Goal: Transaction & Acquisition: Purchase product/service

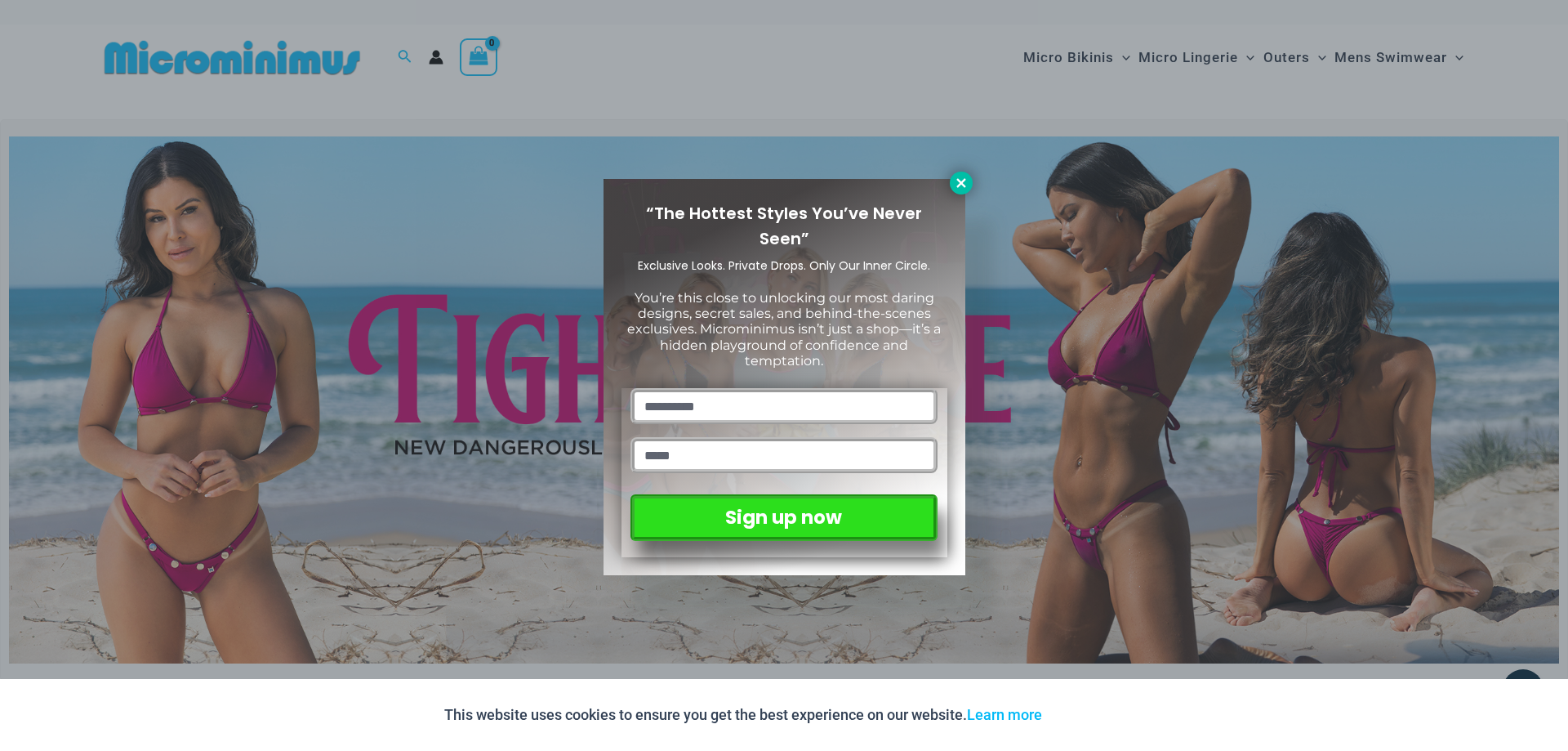
click at [963, 188] on icon at bounding box center [960, 183] width 15 height 15
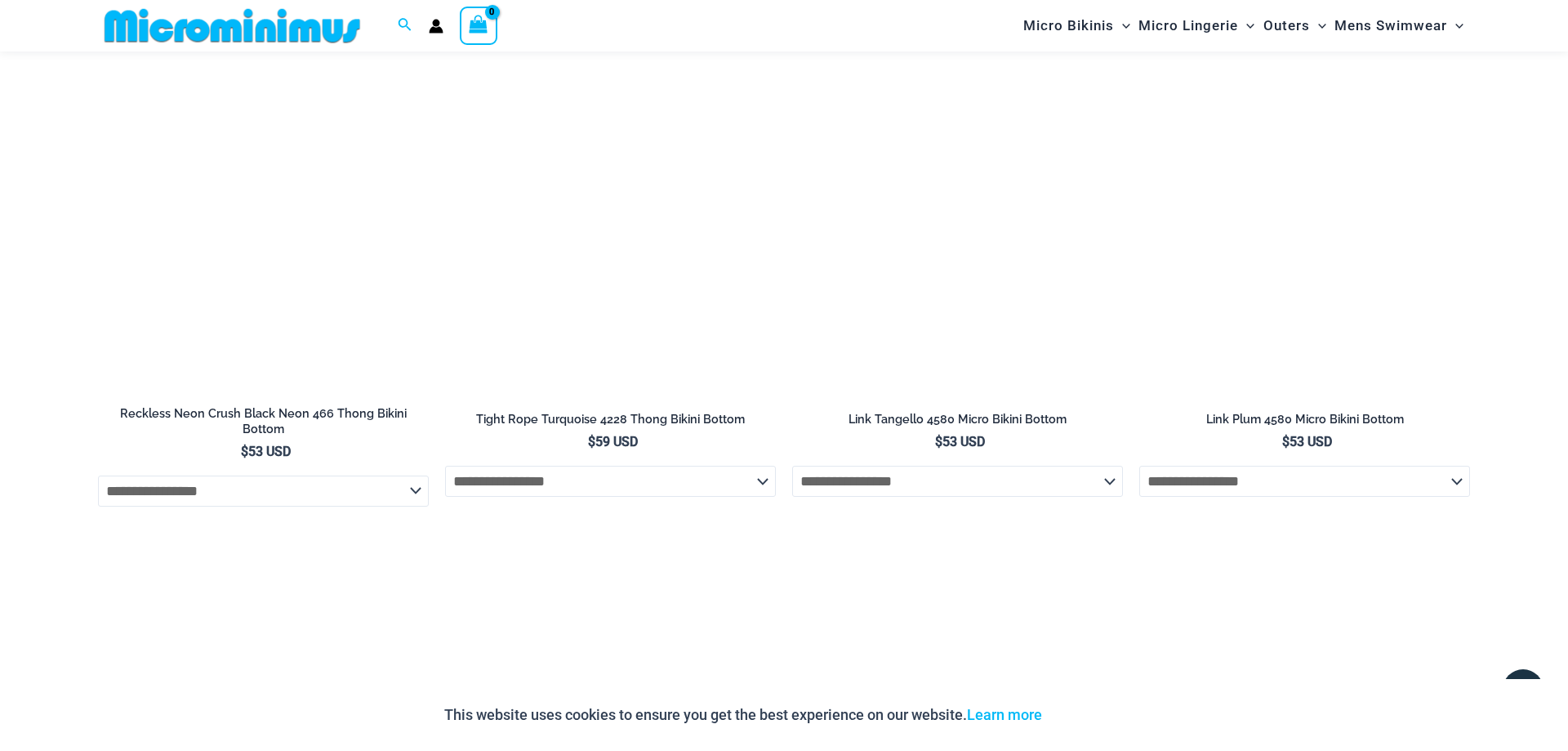
scroll to position [3986, 0]
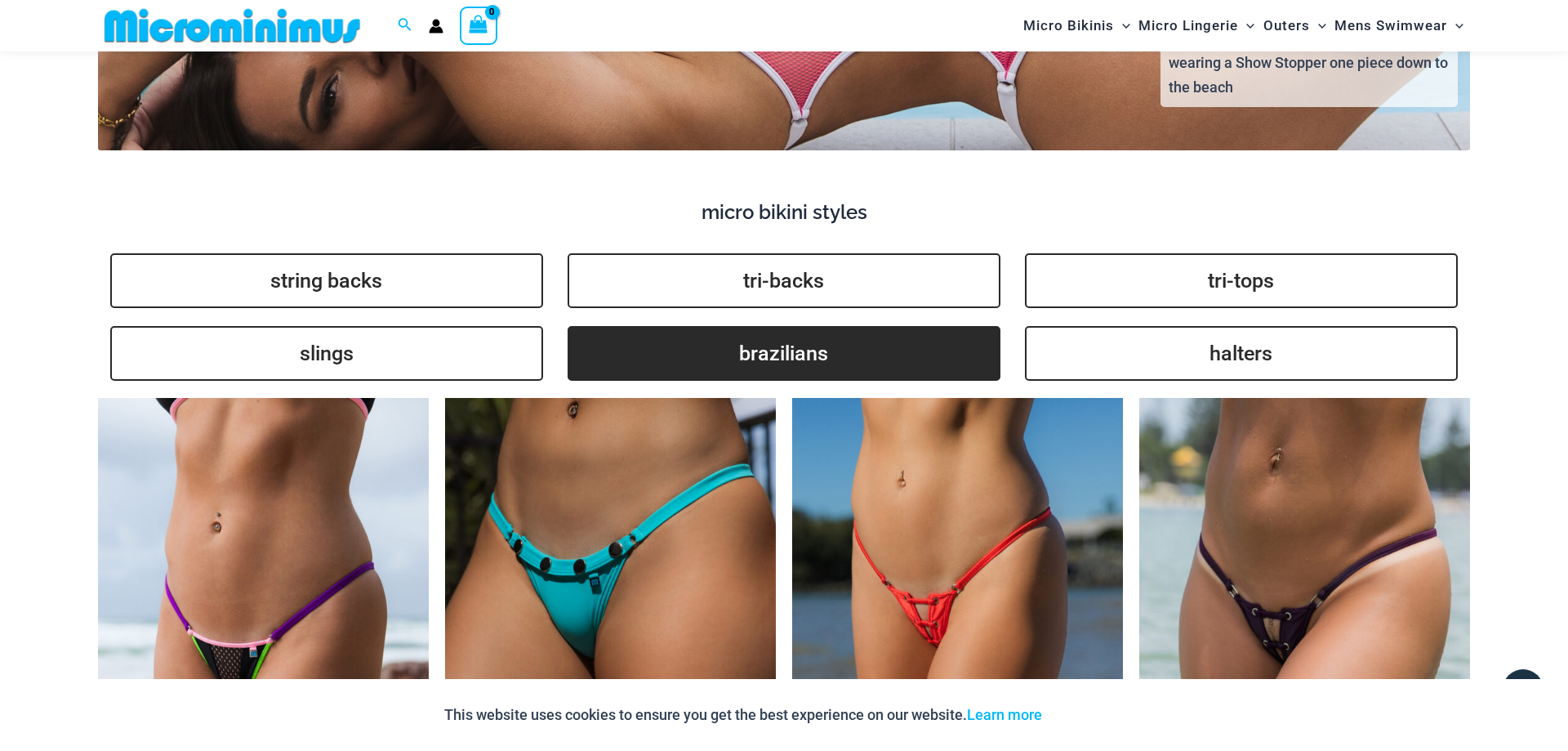
click at [776, 337] on link "brazilians" at bounding box center [784, 354] width 433 height 54
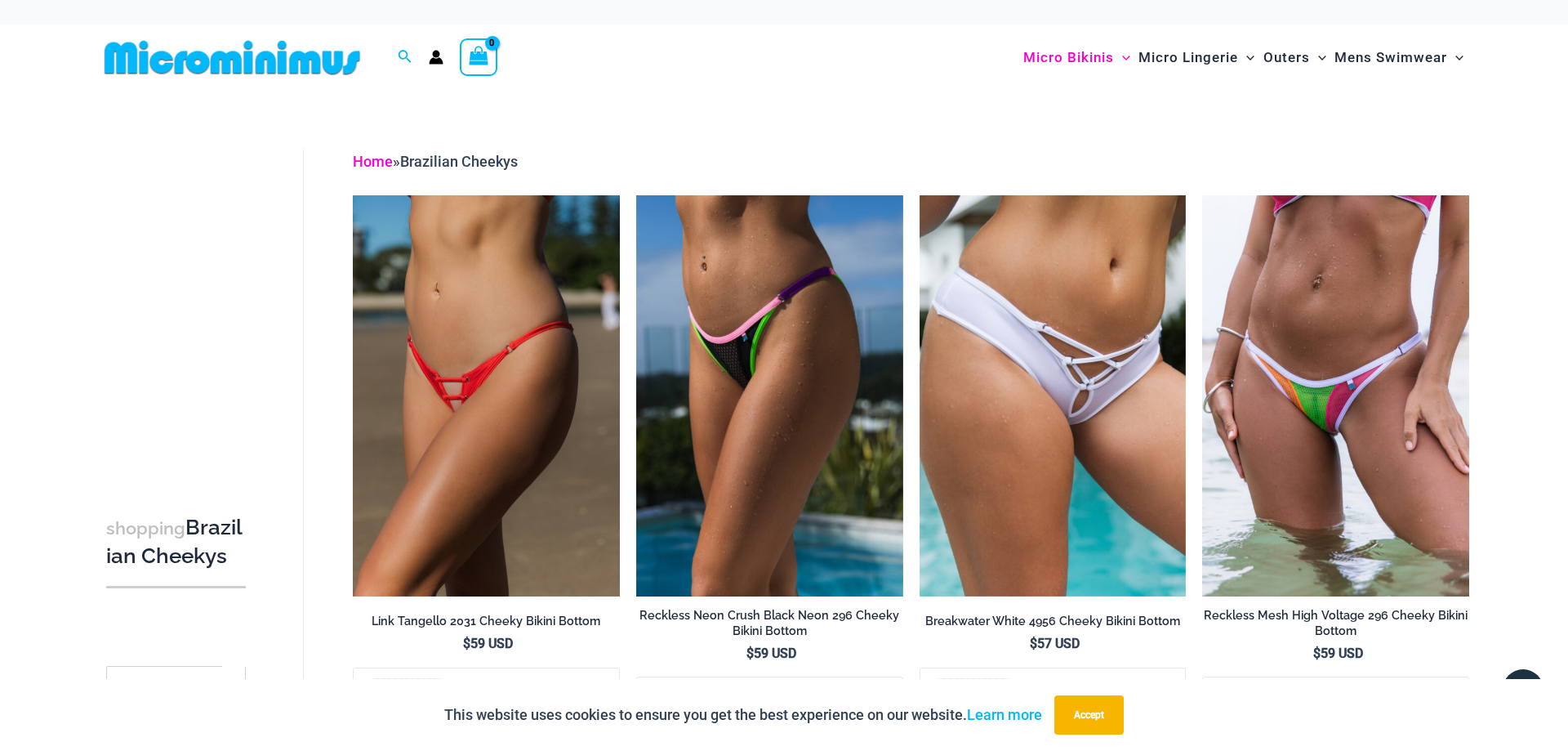
click at [365, 160] on link "Home" at bounding box center [372, 161] width 40 height 17
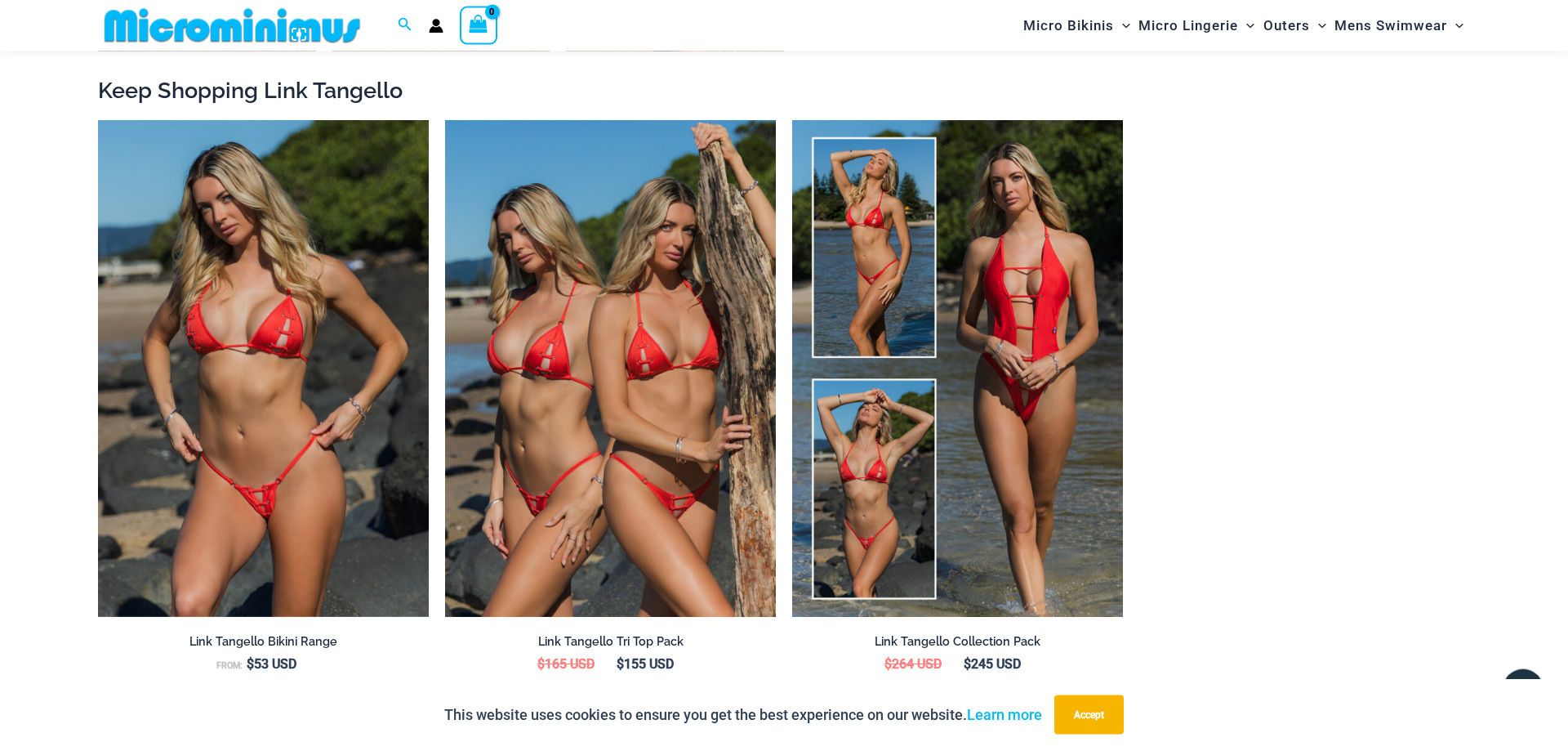
scroll to position [1736, 0]
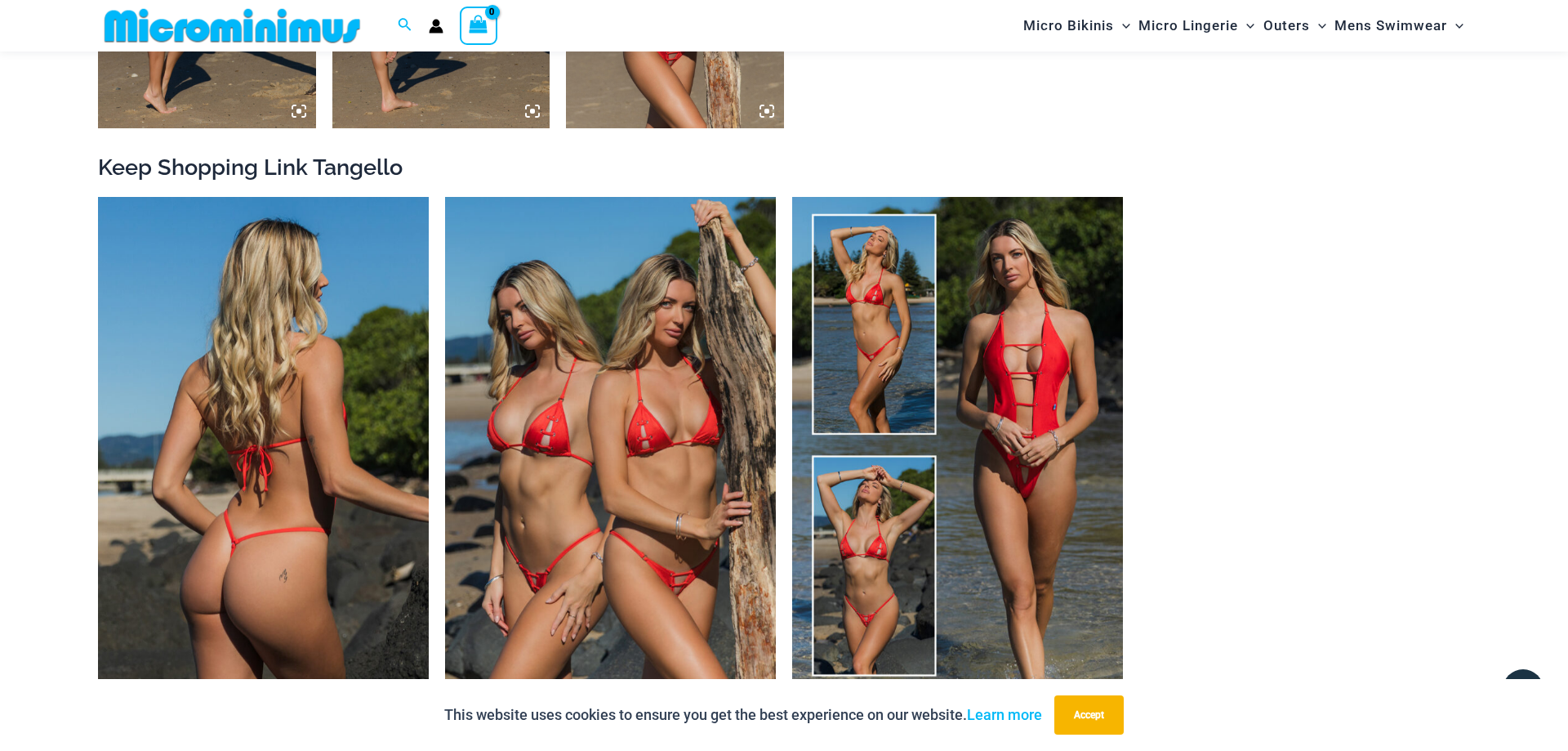
click at [293, 445] on img at bounding box center [263, 445] width 331 height 496
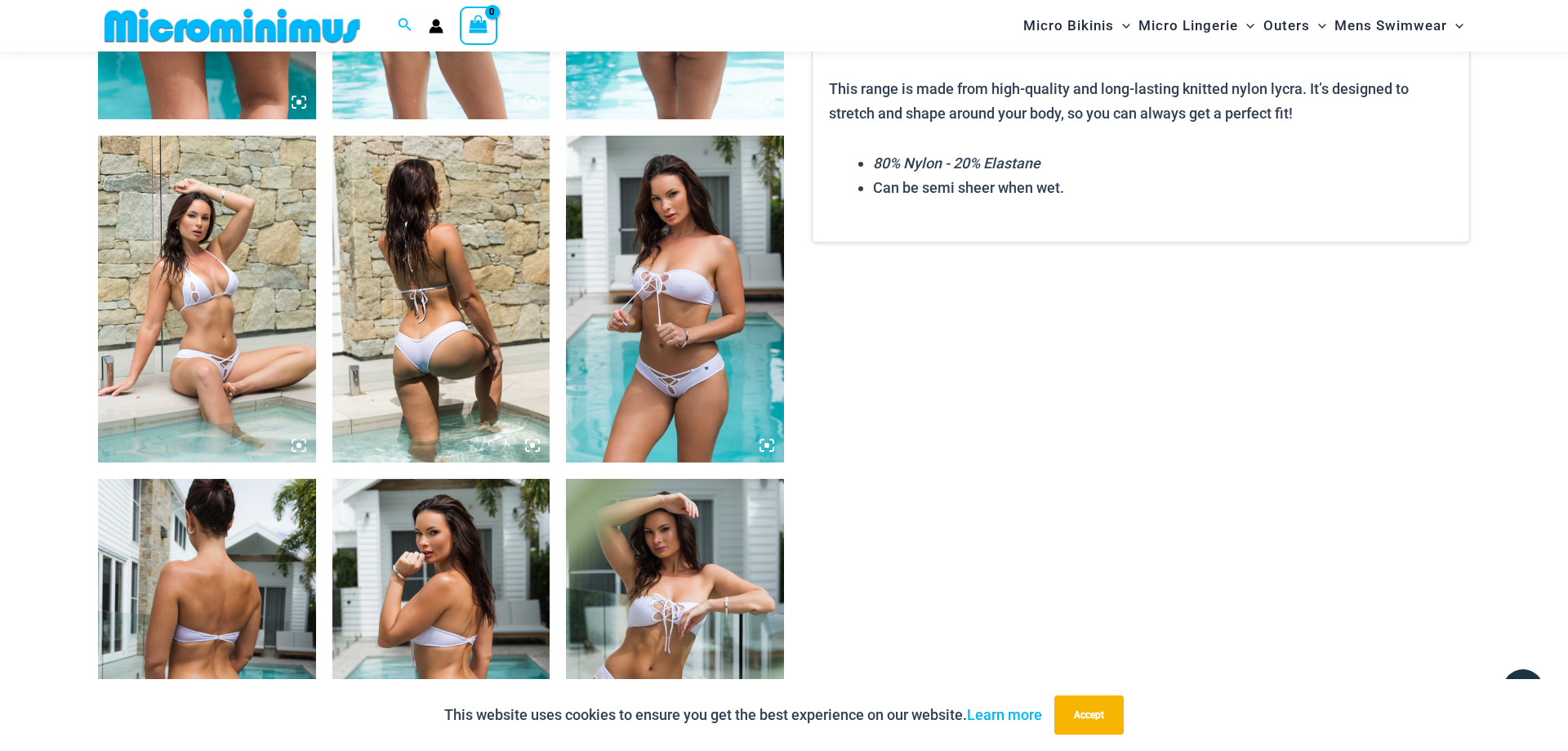
scroll to position [1069, 0]
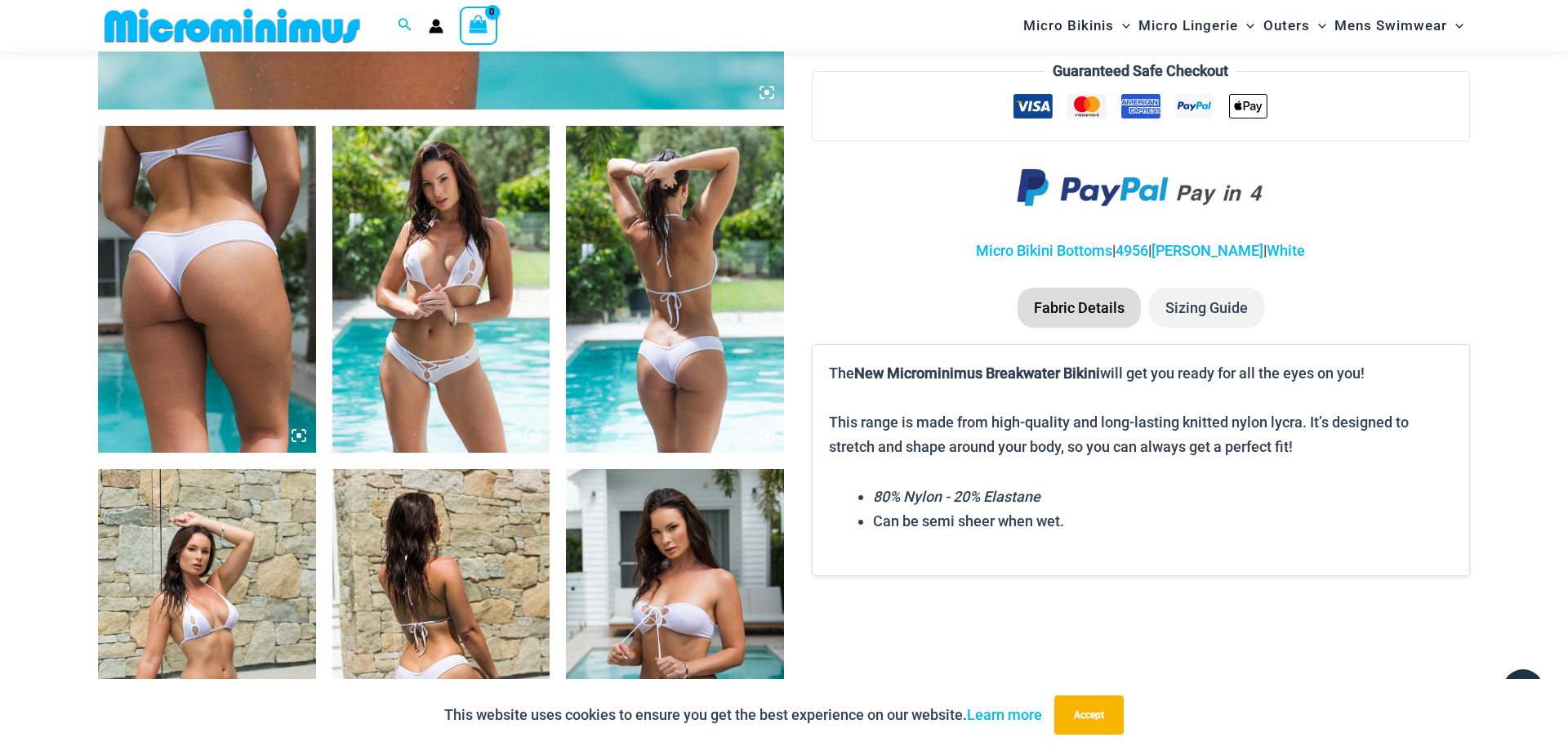
click at [466, 358] on img at bounding box center [441, 290] width 218 height 326
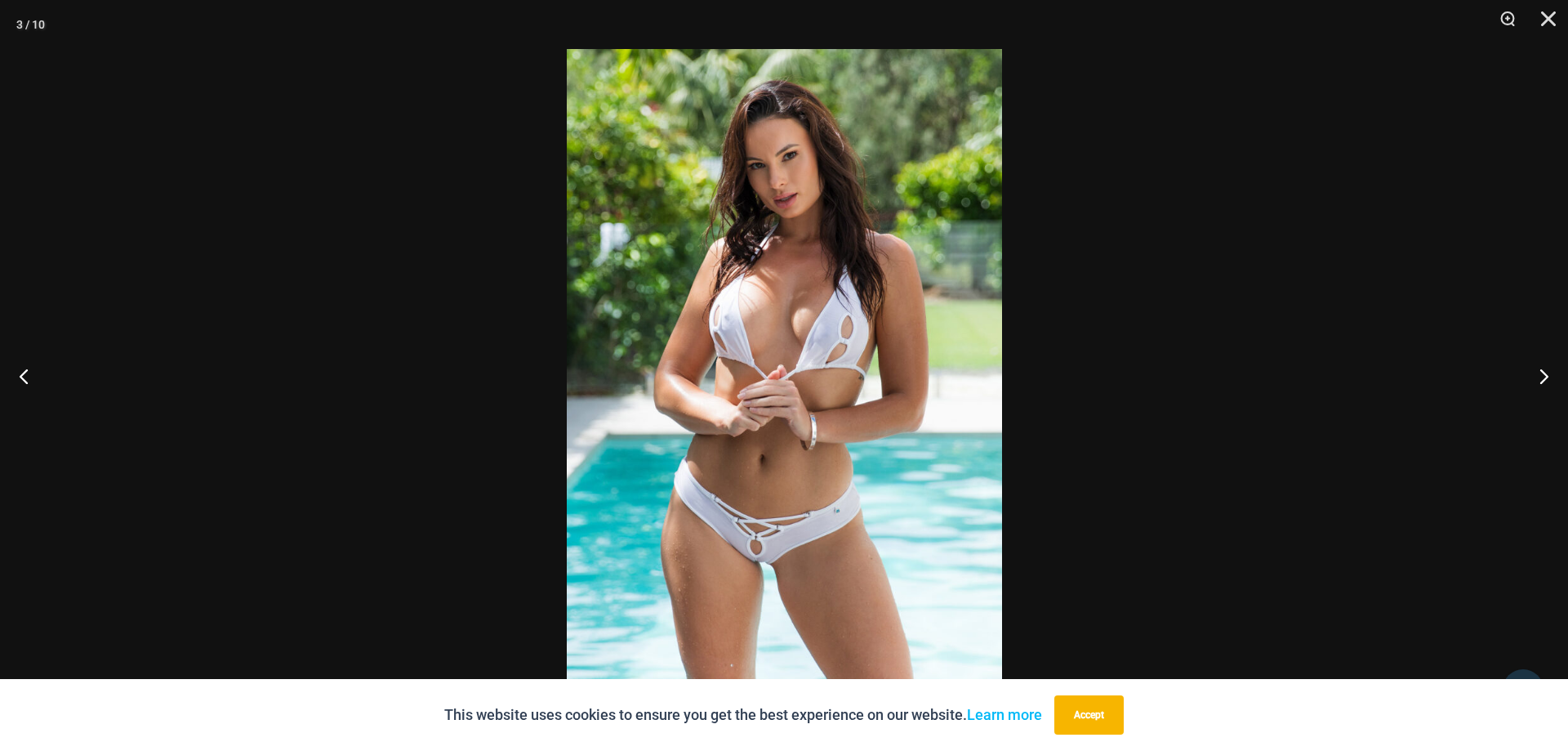
click at [767, 562] on img at bounding box center [784, 375] width 435 height 653
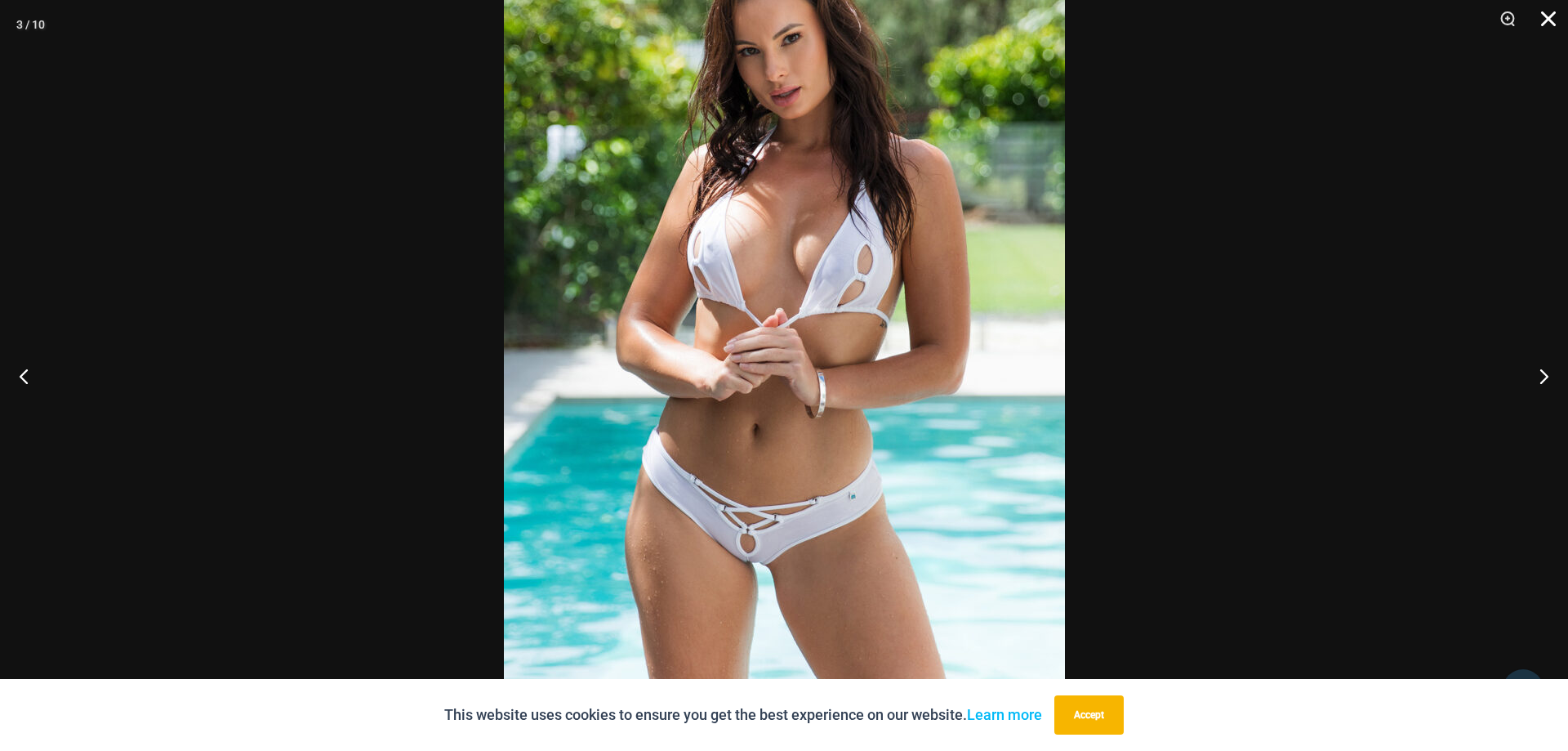
click at [1540, 23] on button "Close" at bounding box center [1543, 24] width 41 height 49
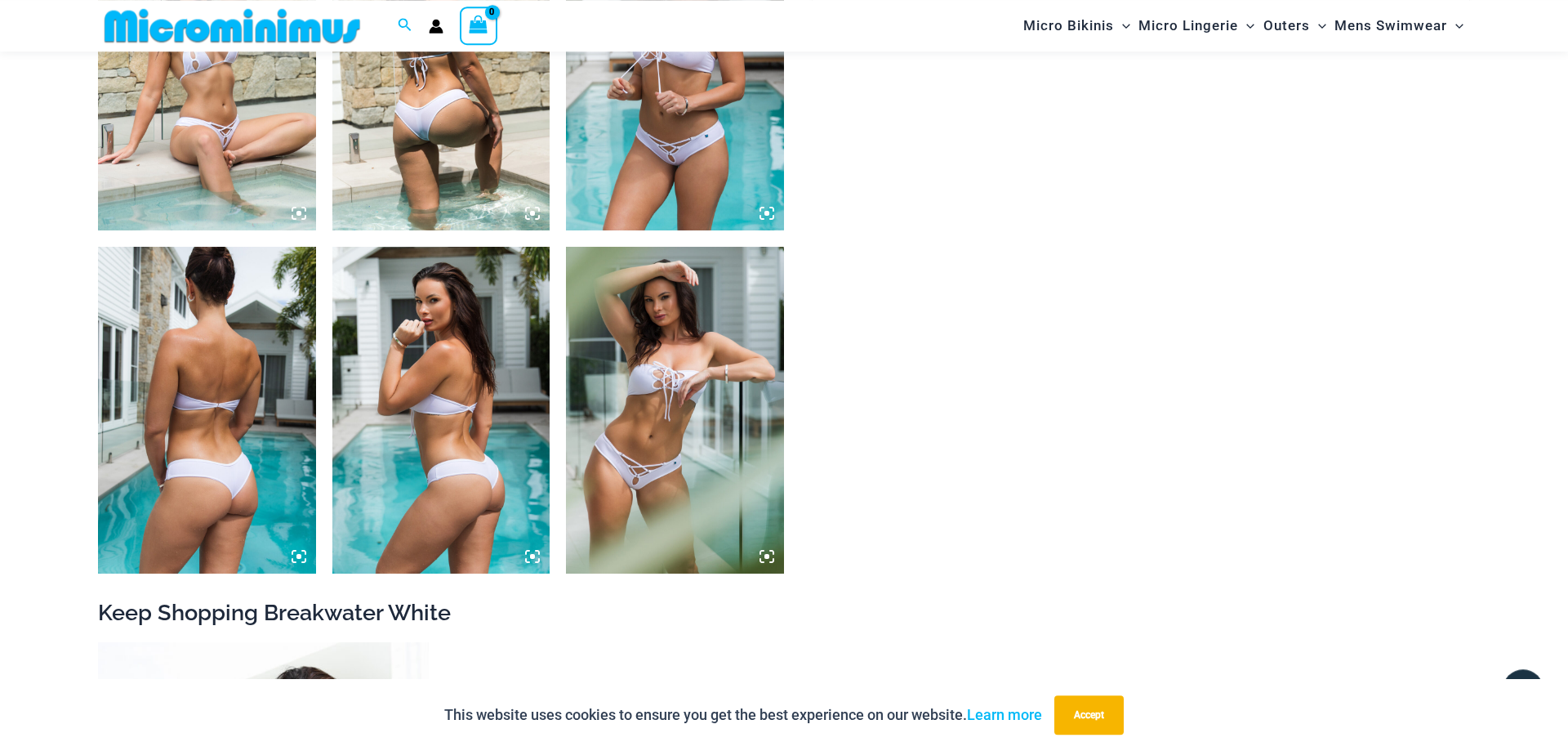
scroll to position [0, 0]
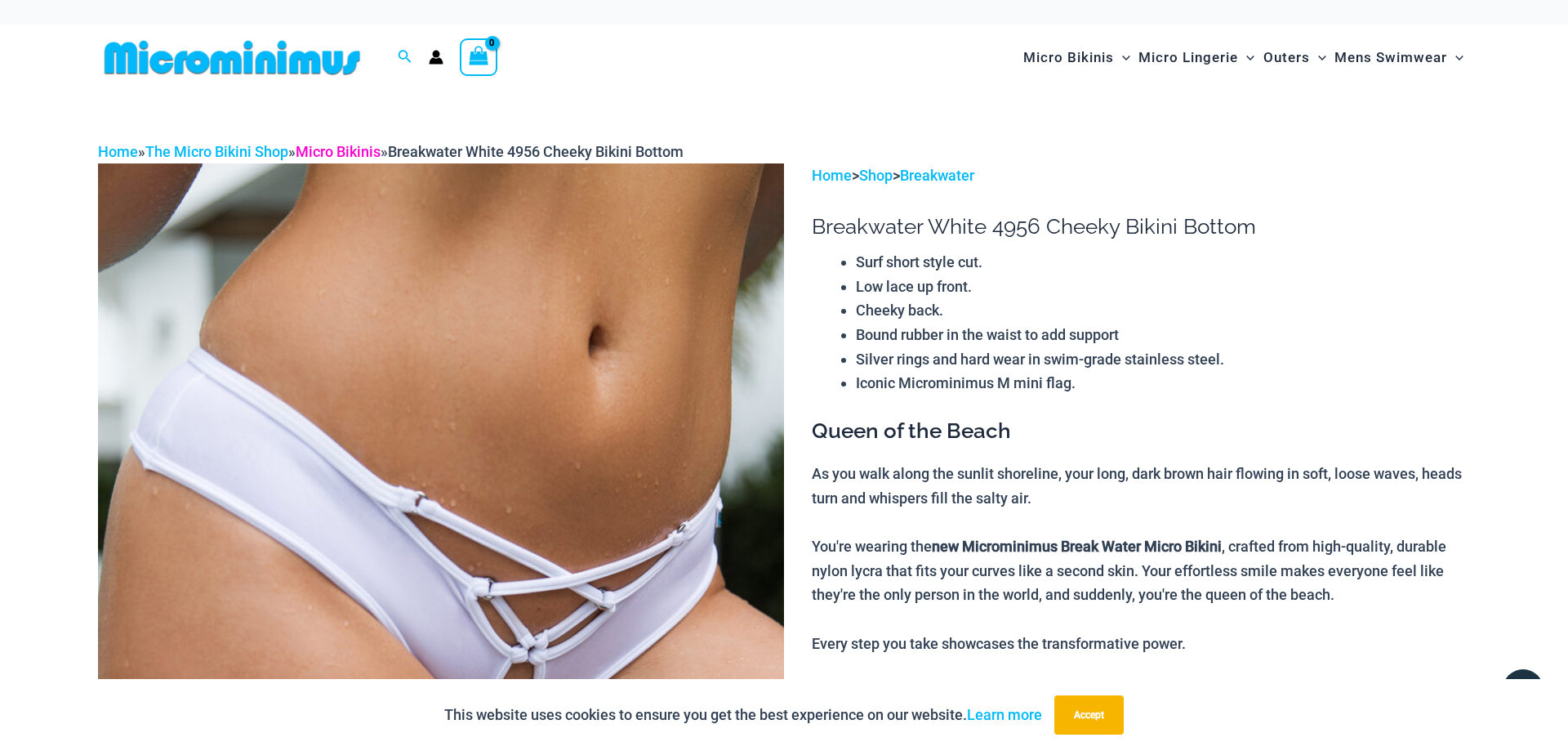
click at [324, 152] on link "Micro Bikinis" at bounding box center [337, 152] width 84 height 17
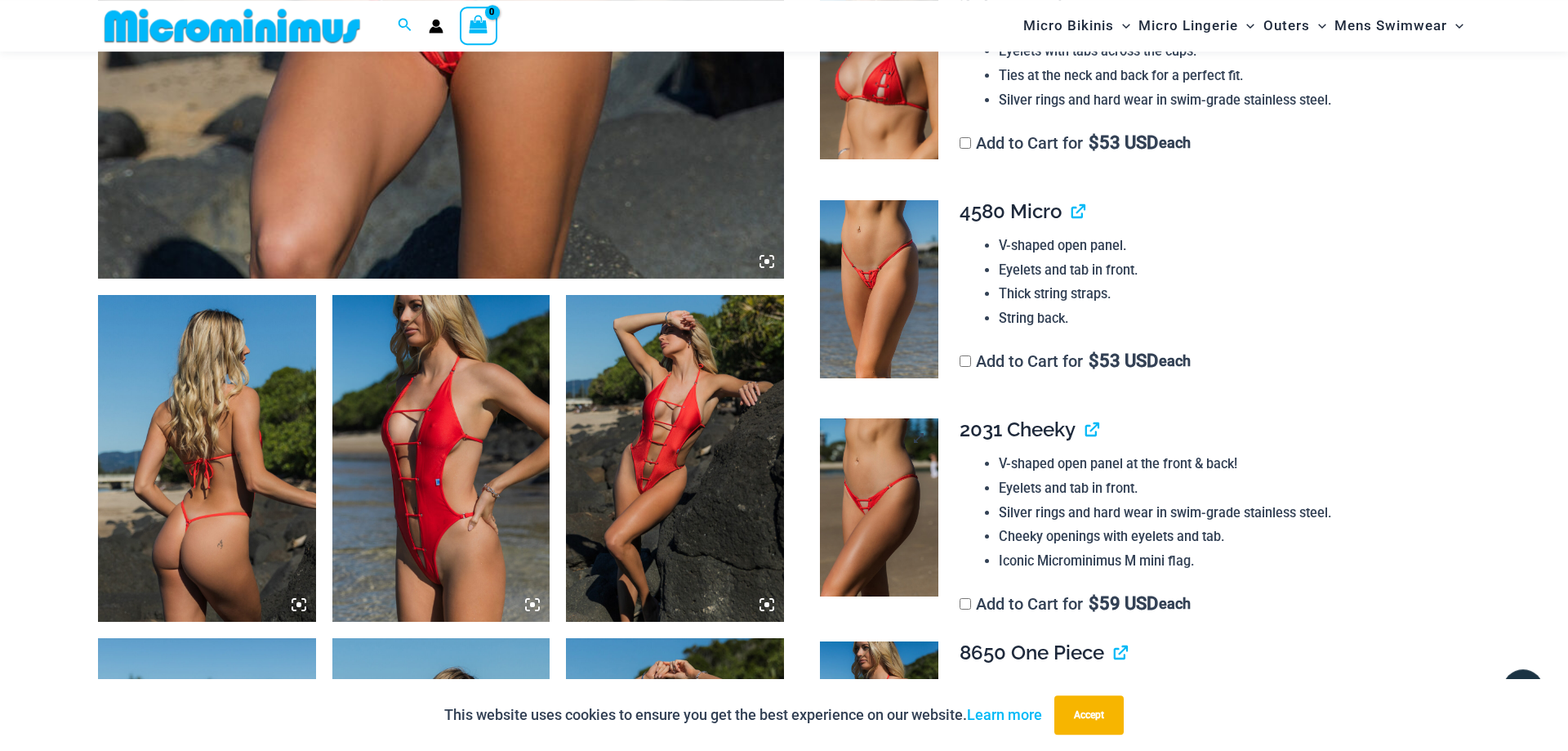
scroll to position [1152, 0]
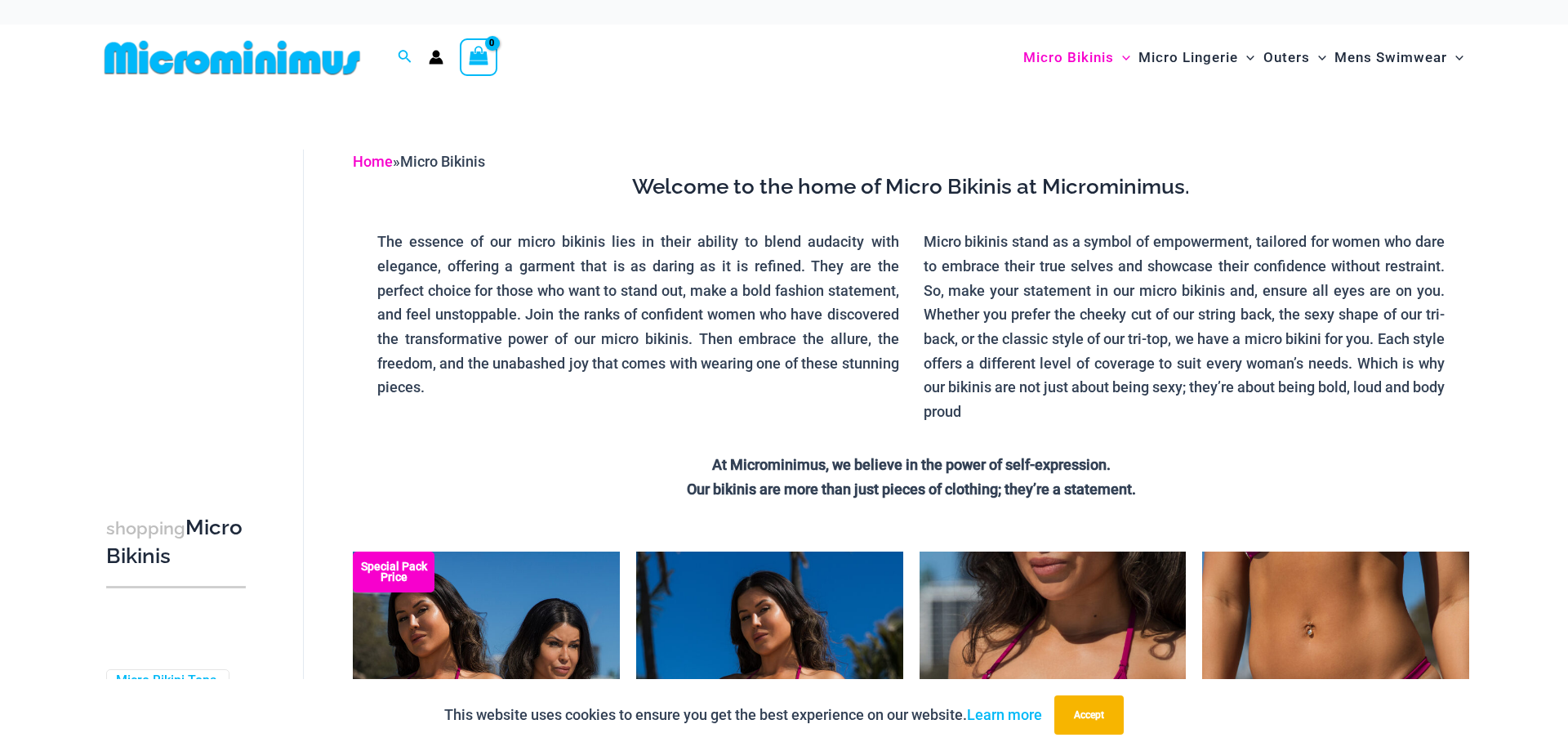
click at [372, 160] on link "Home" at bounding box center [372, 161] width 40 height 17
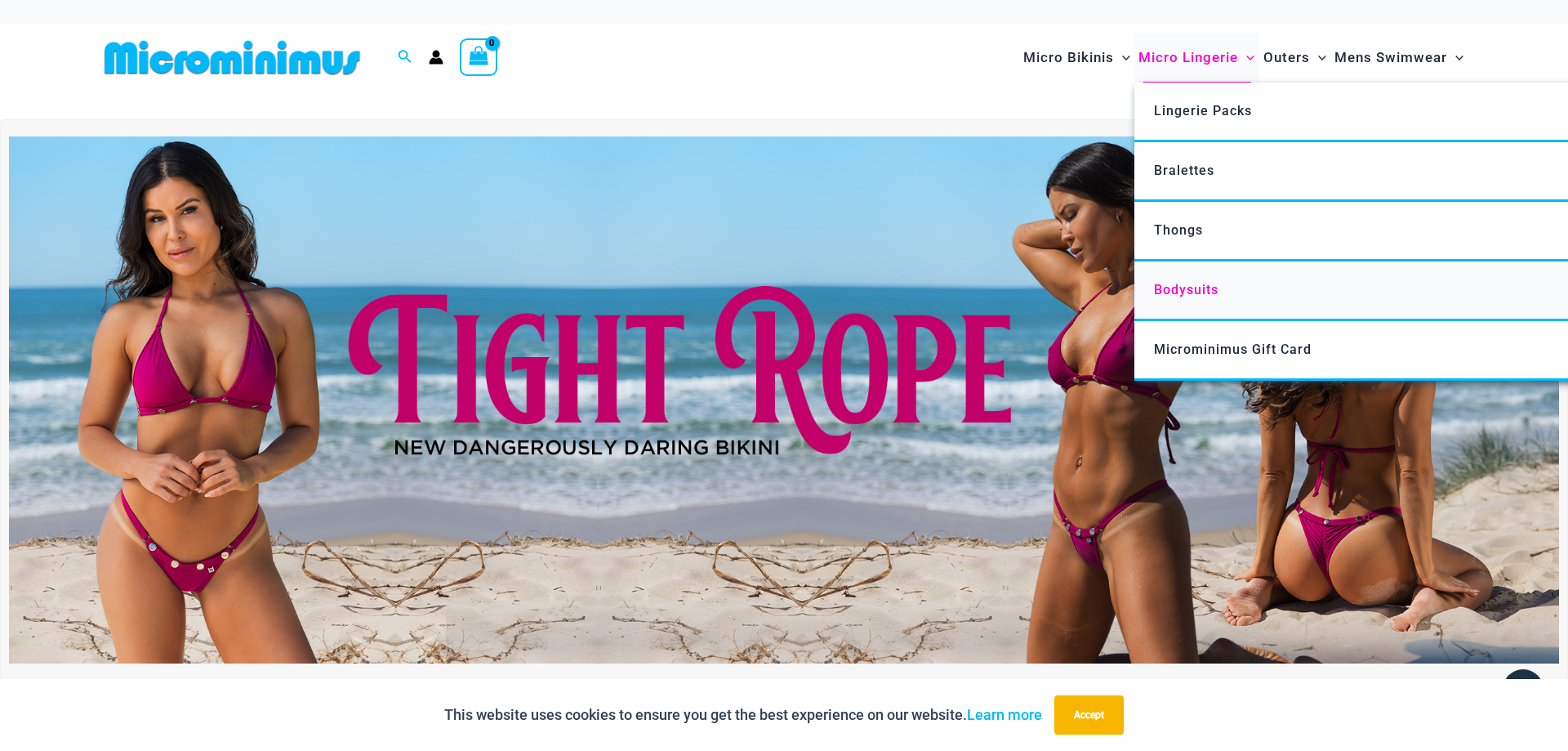
click at [1194, 291] on span "Bodysuits" at bounding box center [1185, 290] width 64 height 16
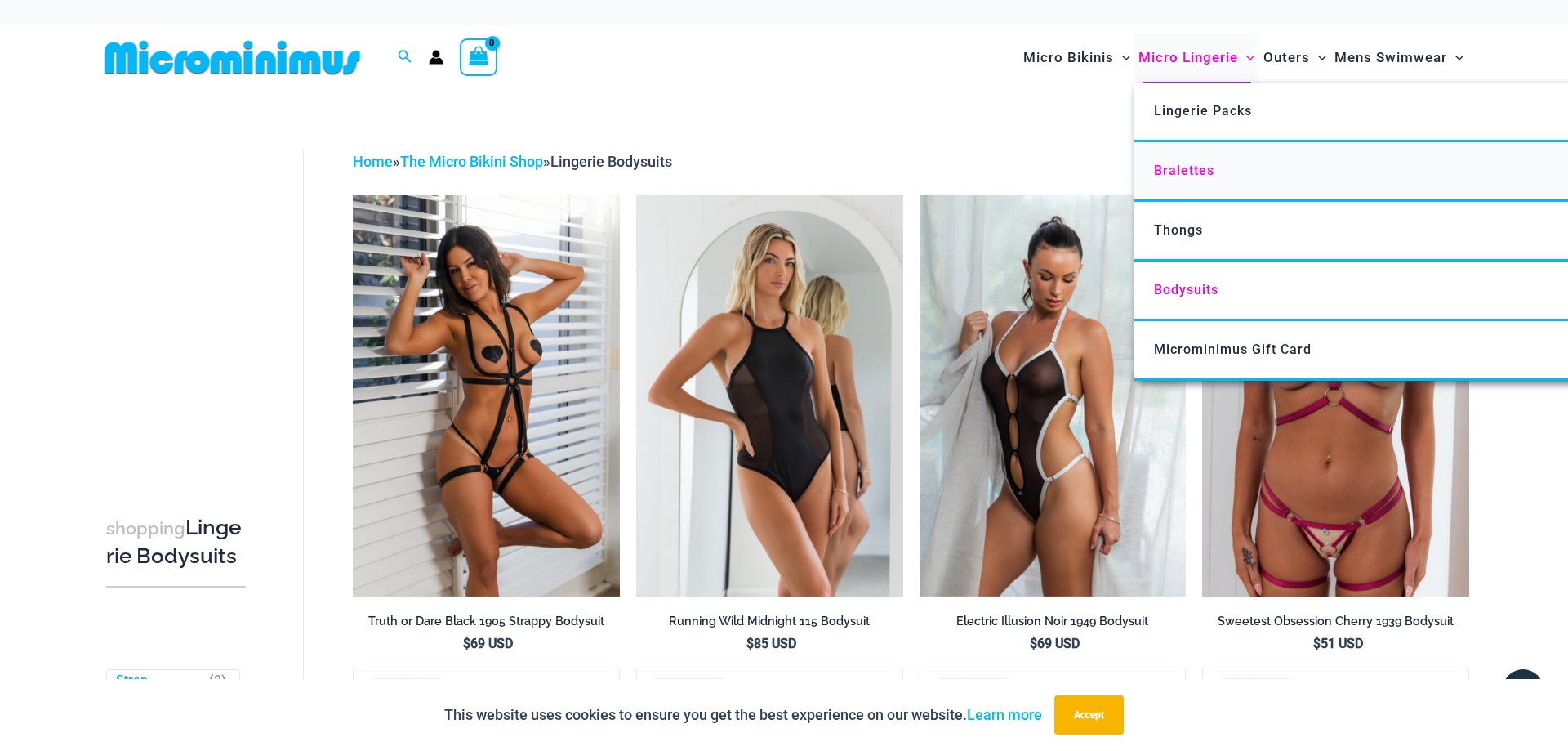
click at [1195, 166] on span "Bralettes" at bounding box center [1184, 170] width 60 height 16
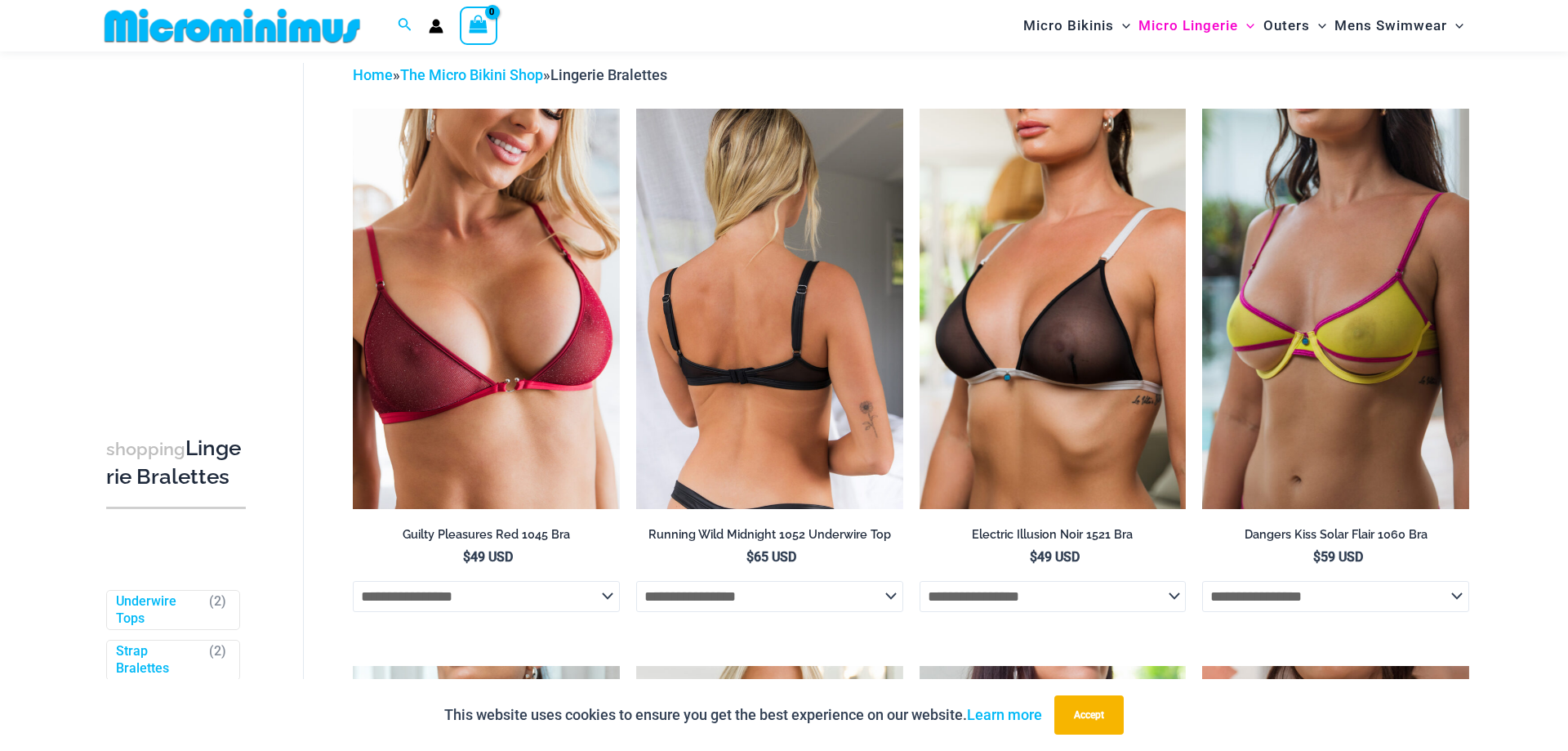
scroll to position [69, 0]
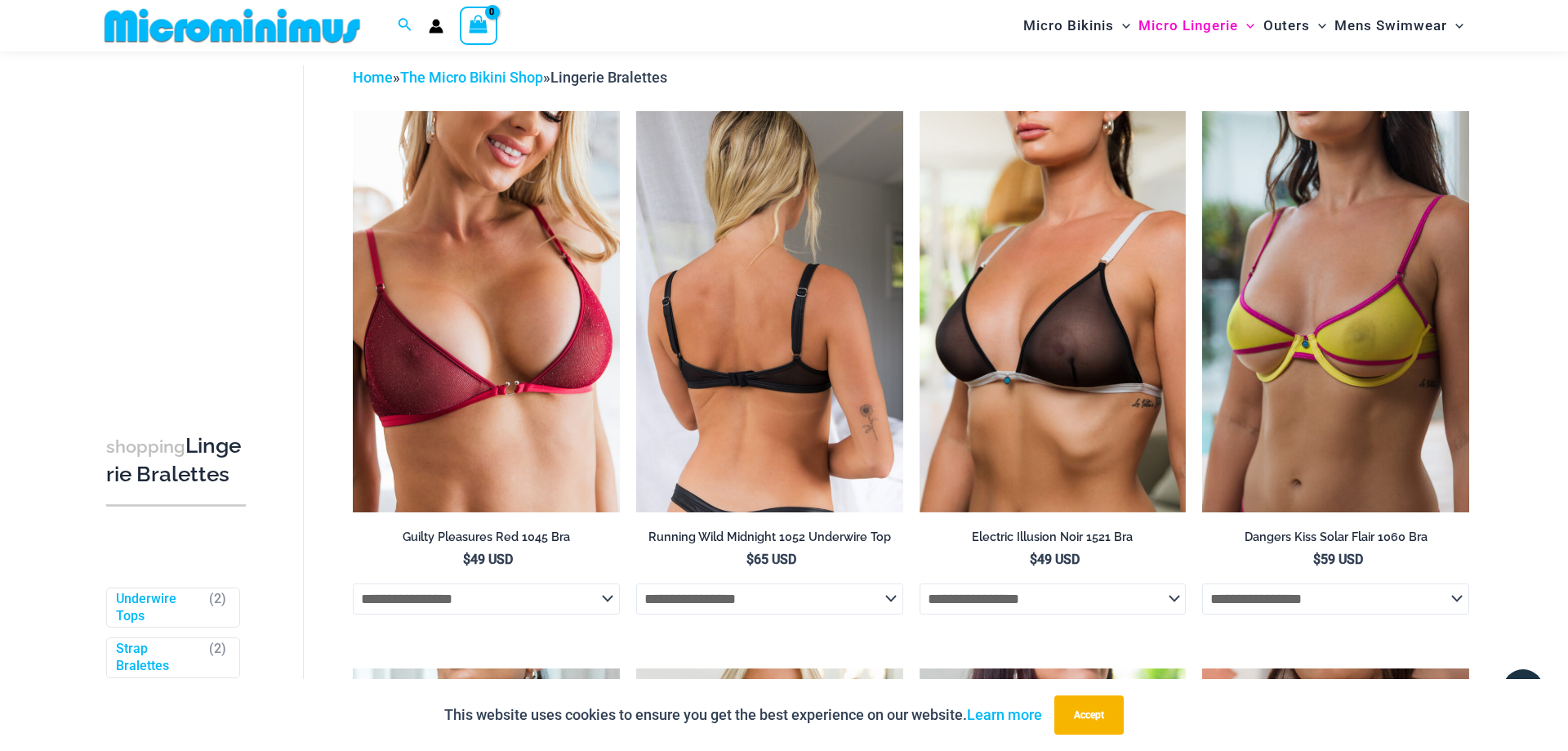
click at [890, 604] on select "**********" at bounding box center [769, 599] width 267 height 31
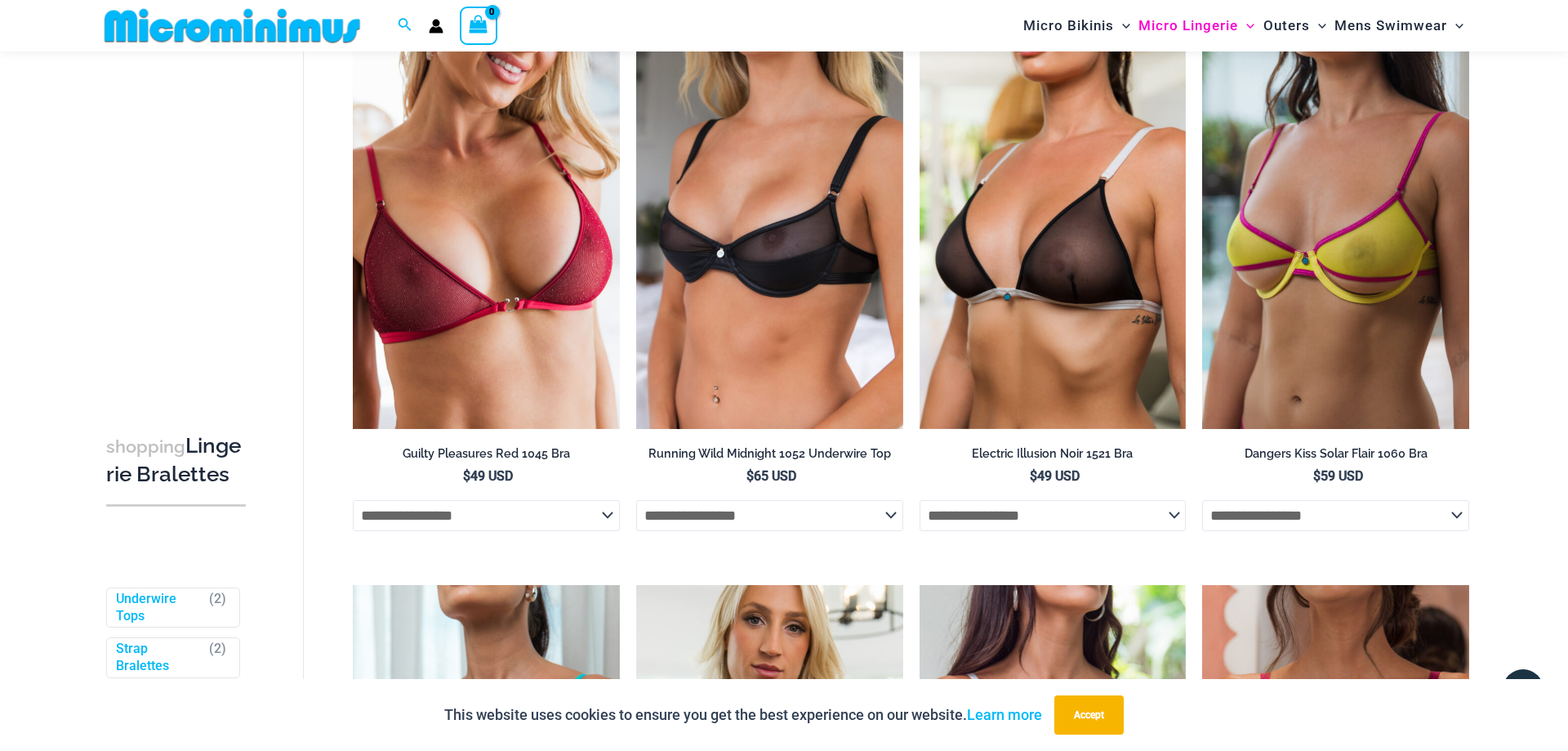
scroll to position [0, 0]
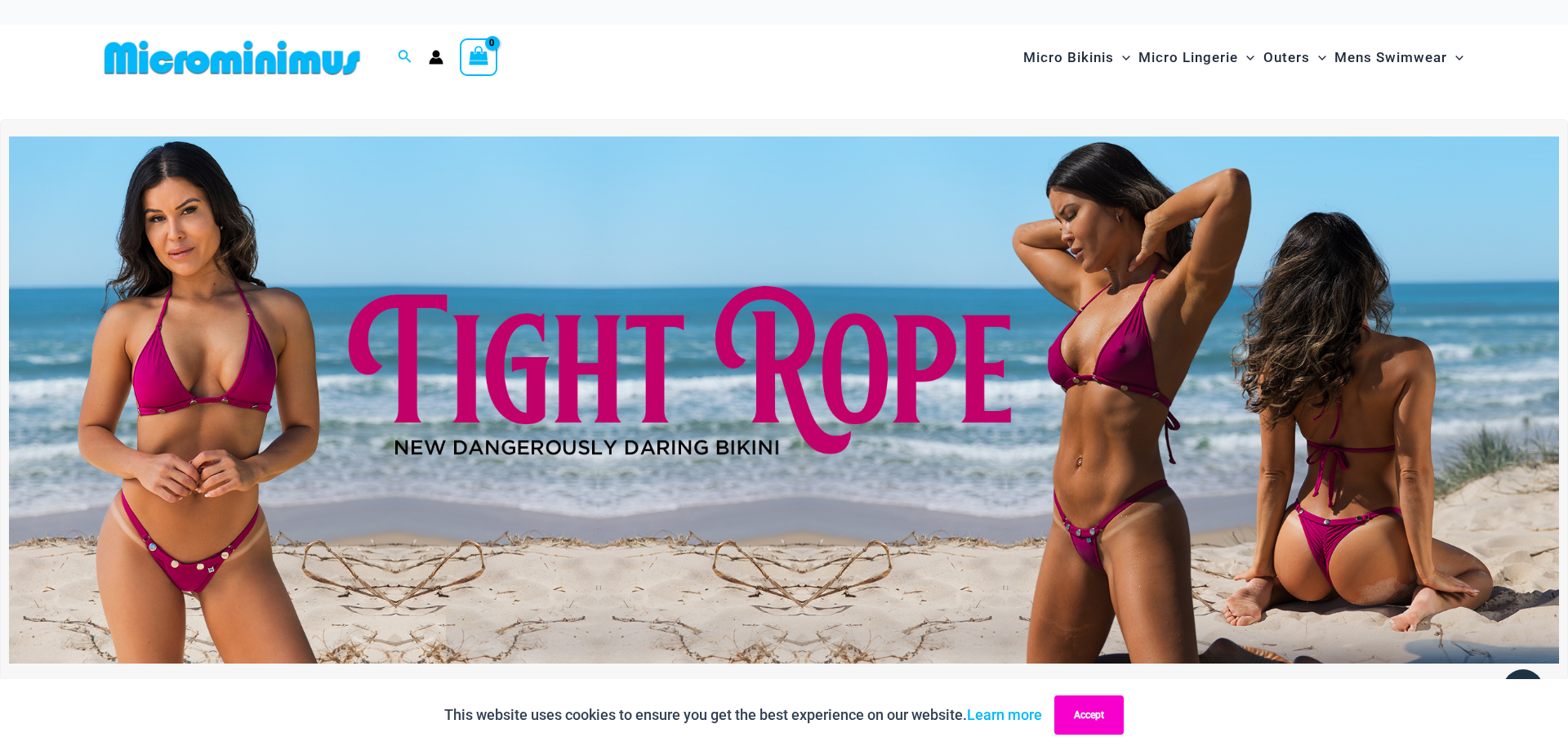
click at [1095, 717] on button "Accept" at bounding box center [1088, 715] width 69 height 39
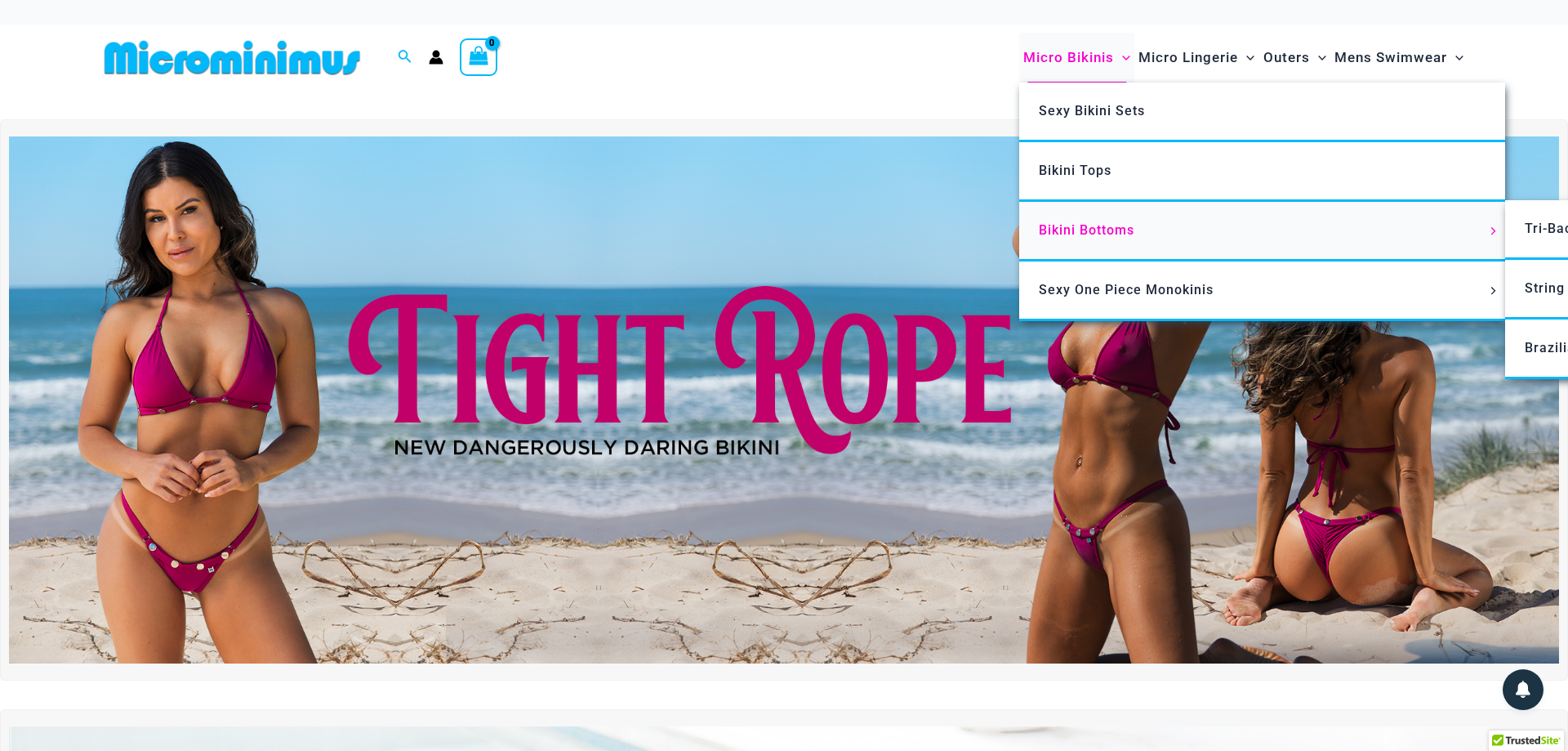
click at [1090, 229] on span "Bikini Bottoms" at bounding box center [1086, 230] width 95 height 16
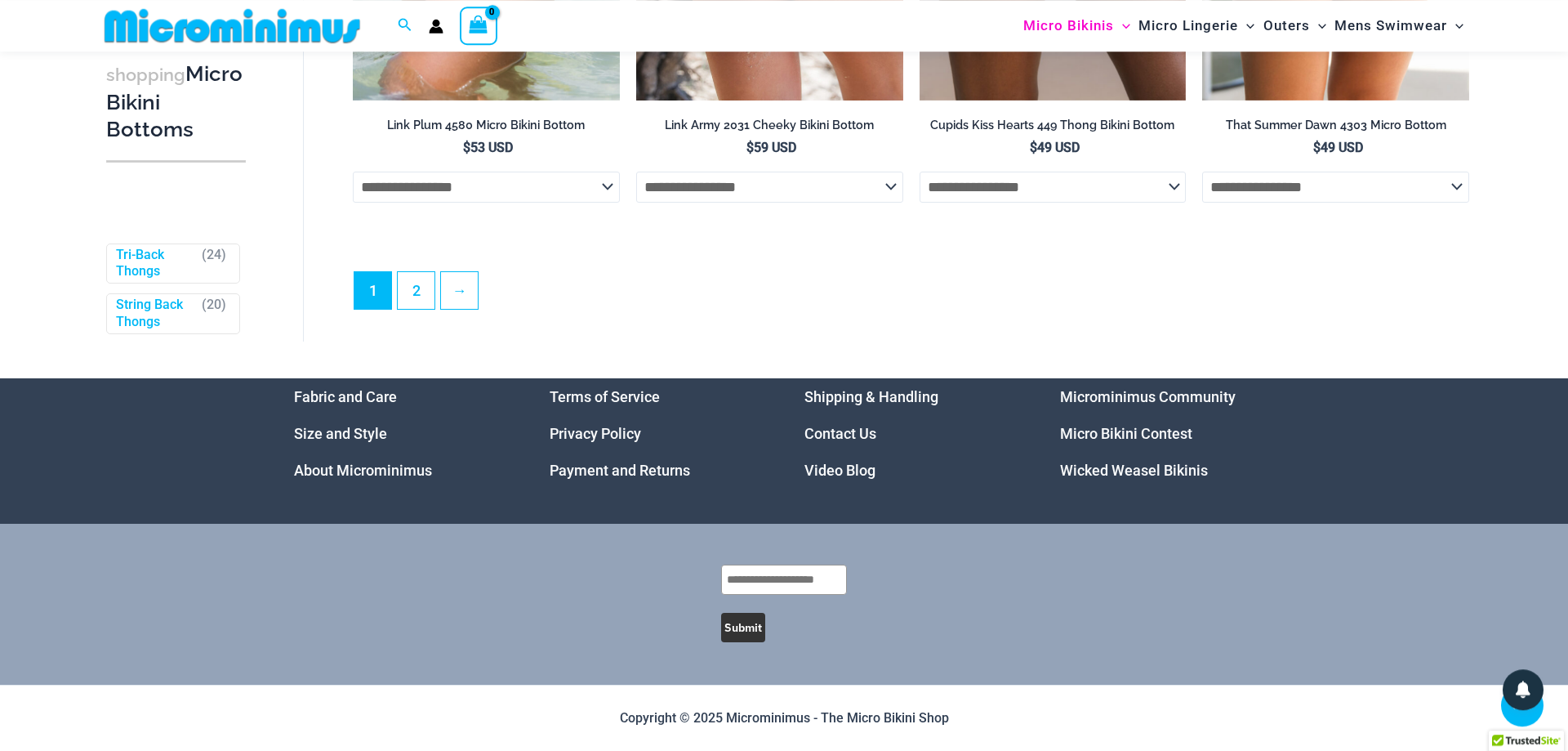
scroll to position [5169, 0]
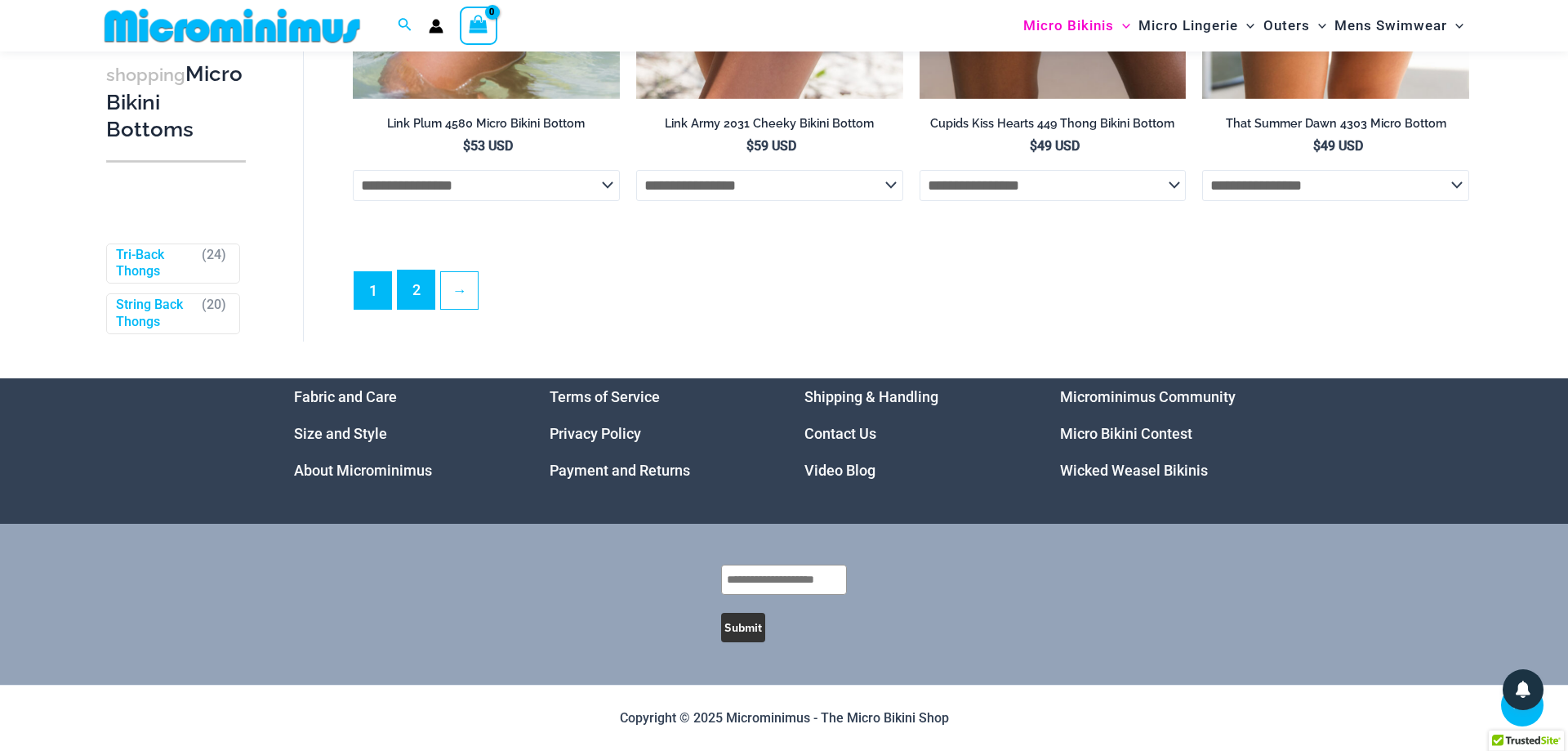
click at [416, 295] on link "2" at bounding box center [417, 290] width 37 height 39
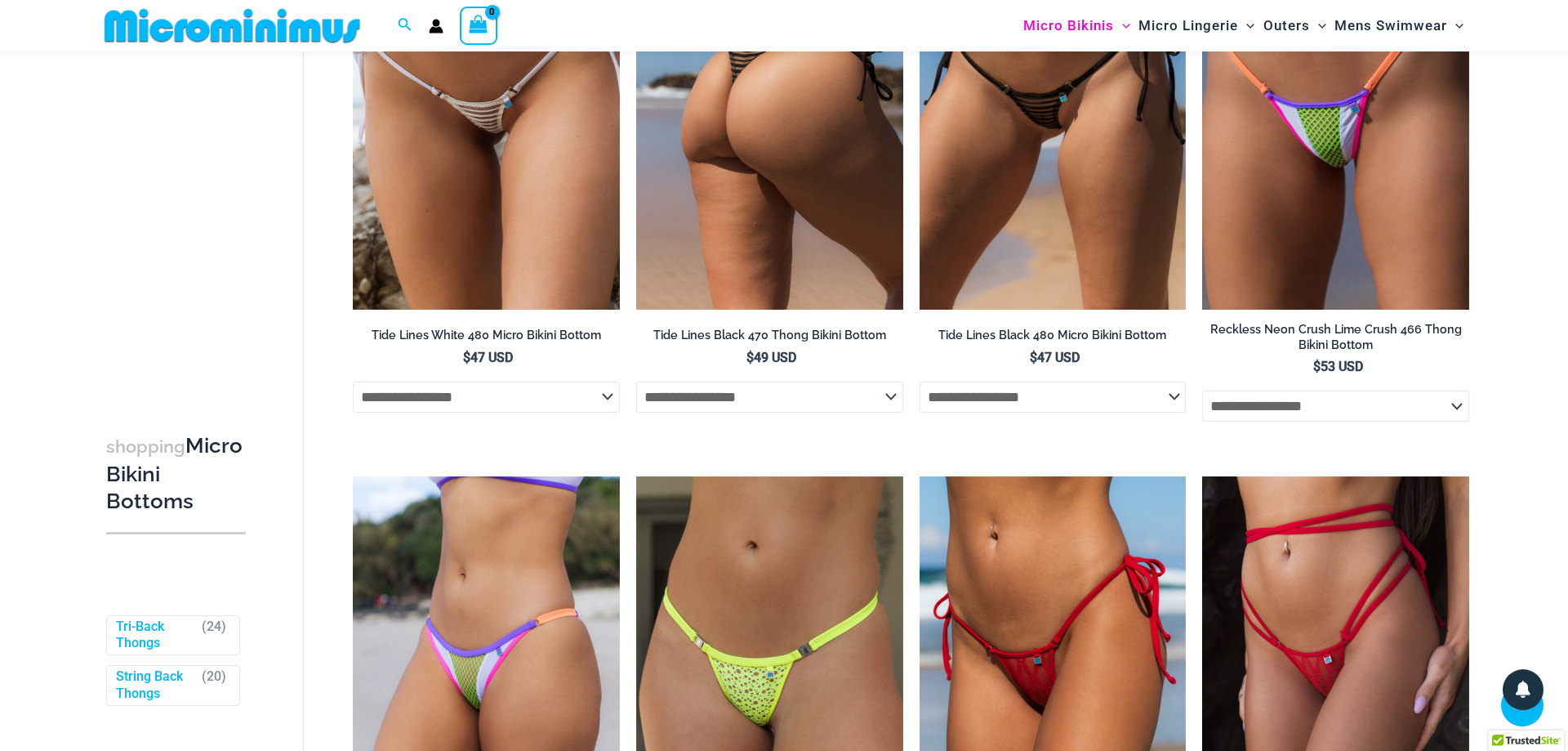
scroll to position [1928, 0]
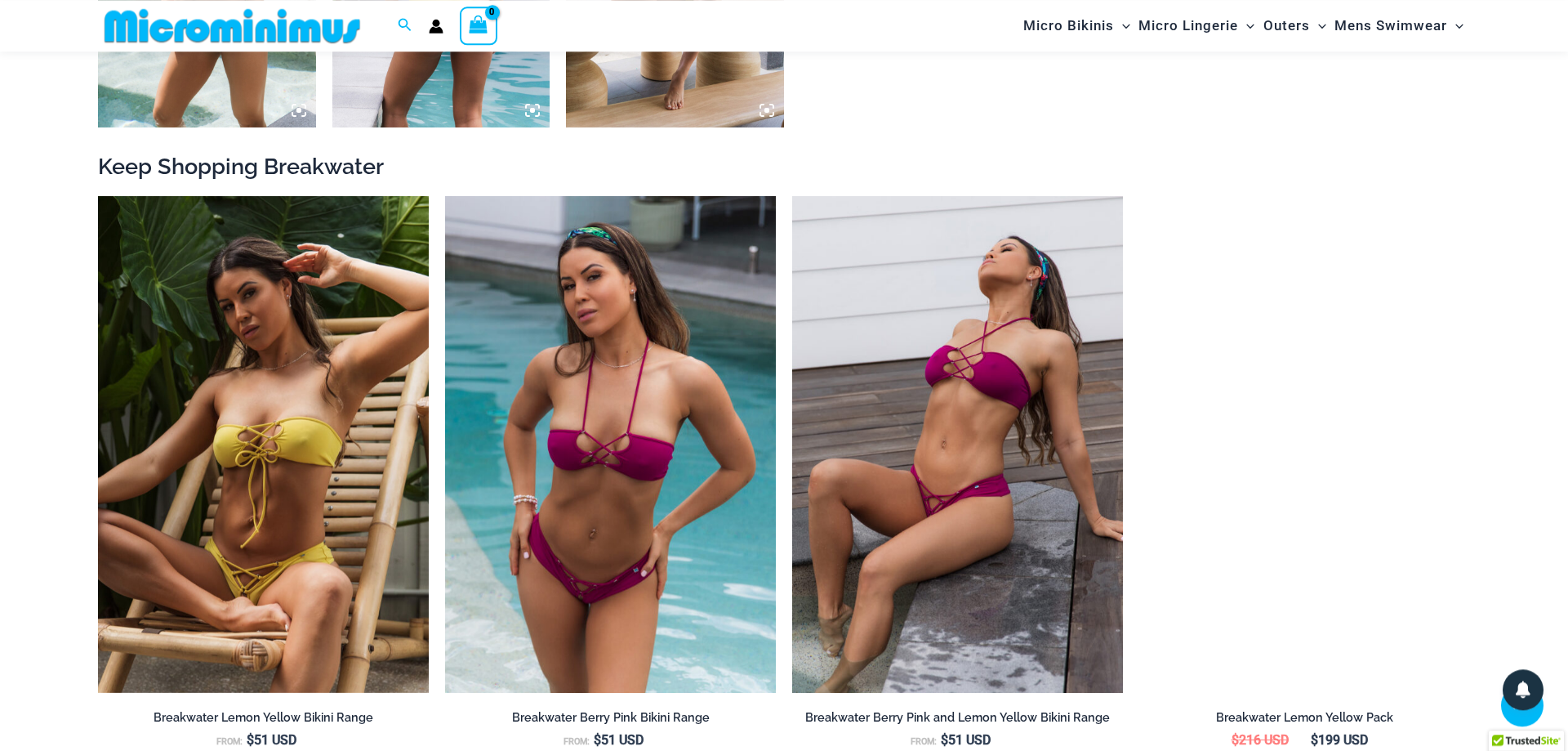
scroll to position [1738, 0]
